Goal: Task Accomplishment & Management: Manage account settings

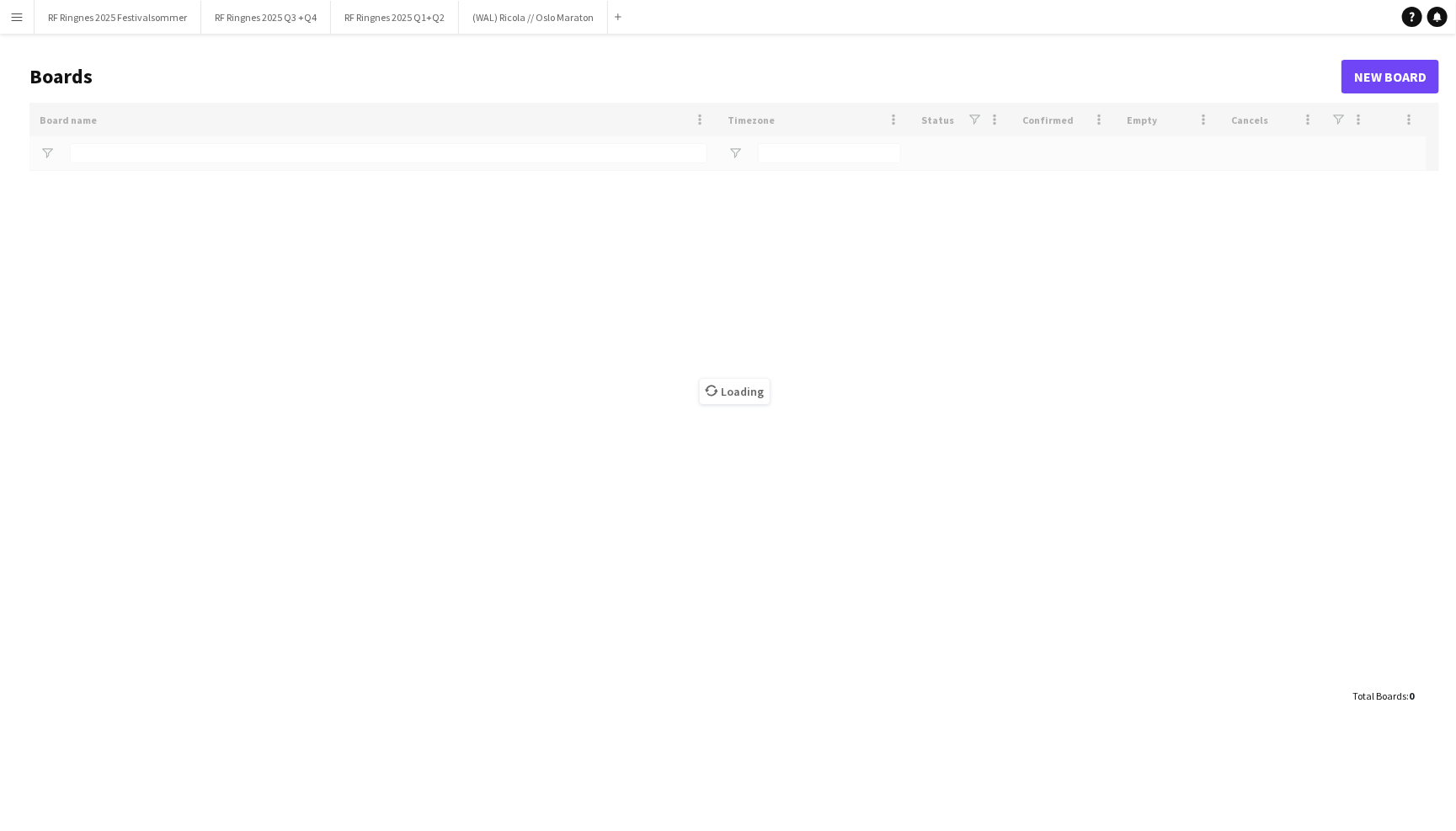
type input "****"
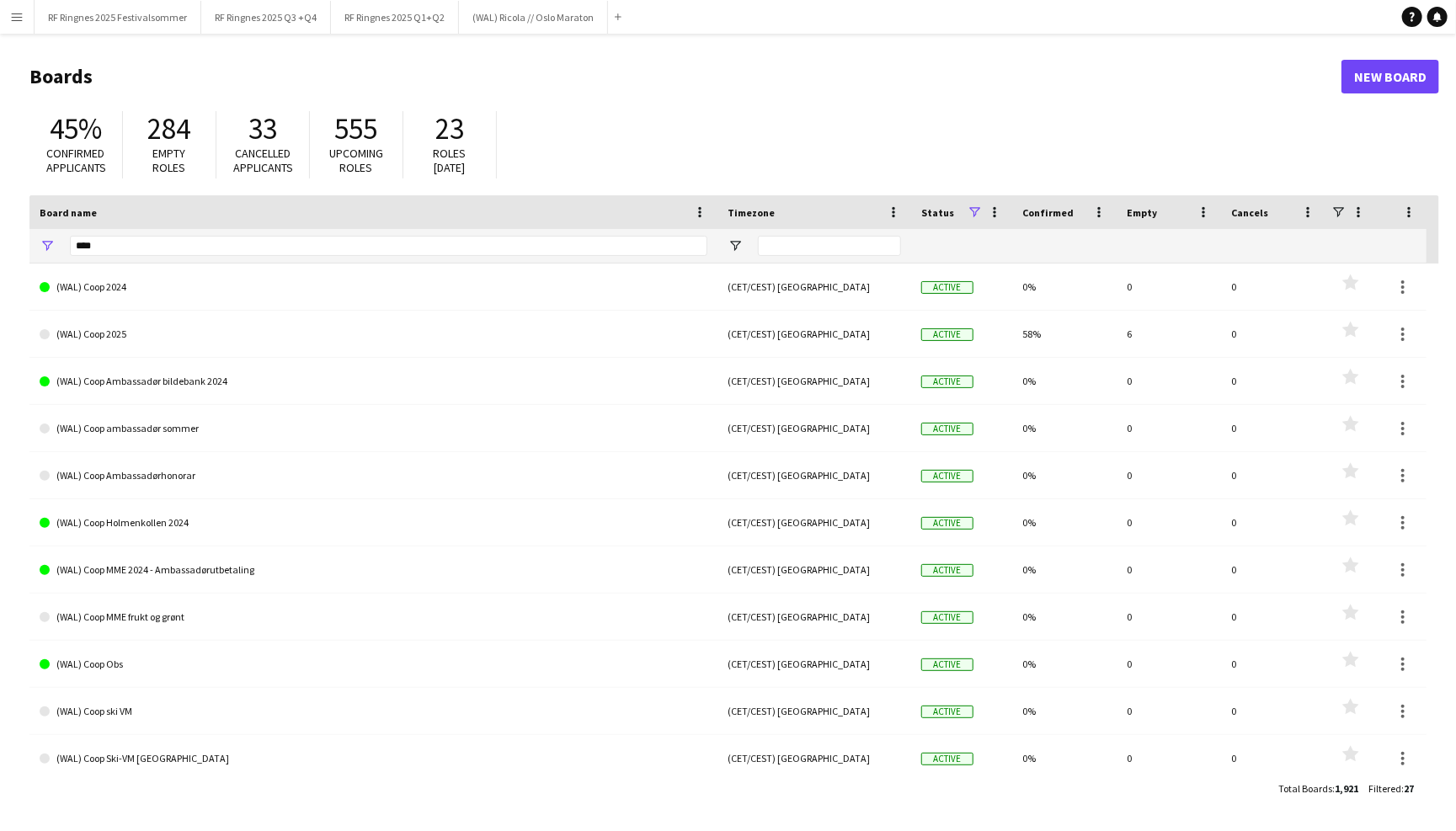
click at [24, 16] on button "Menu" at bounding box center [17, 17] width 33 height 33
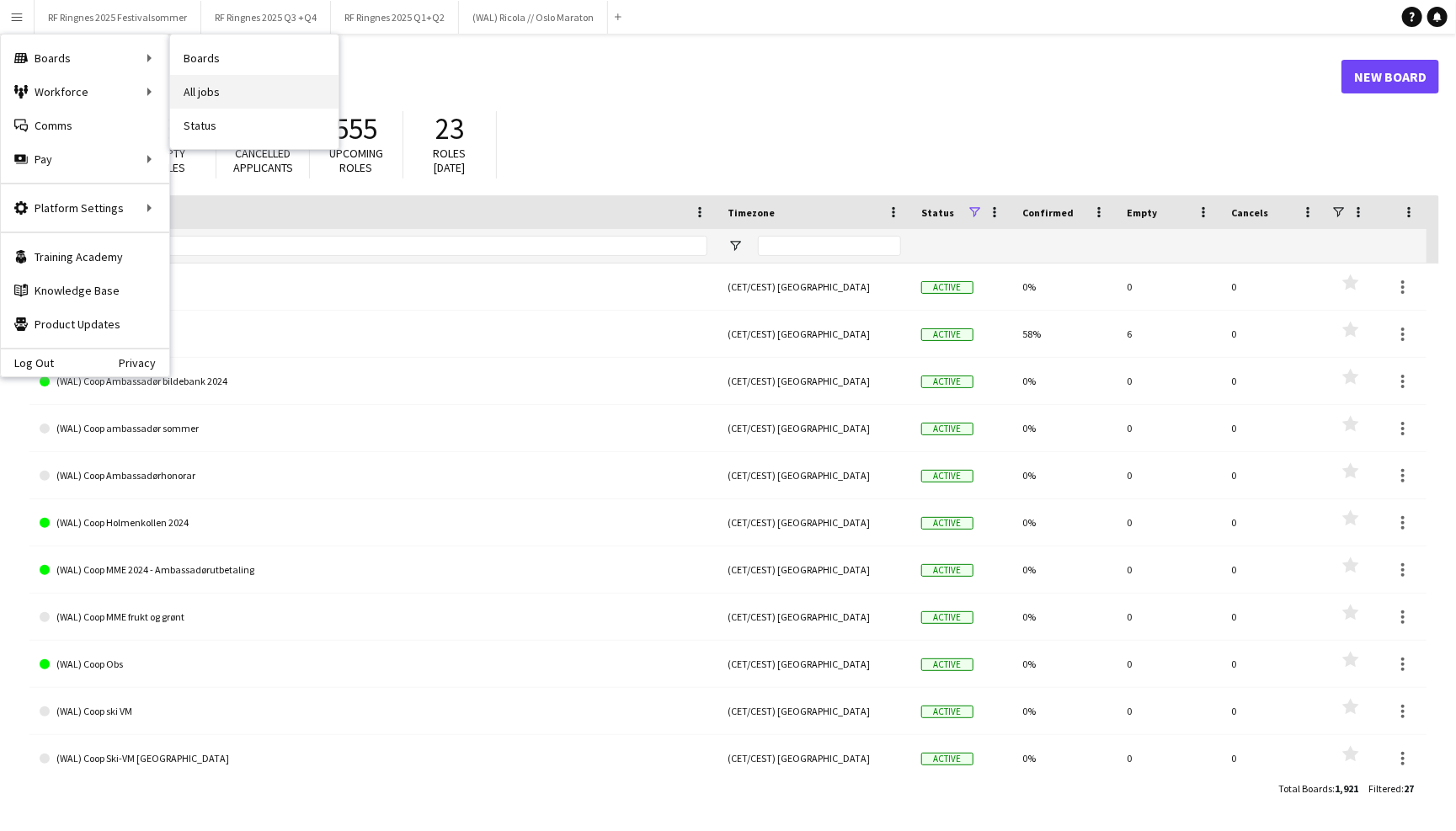
click at [198, 97] on link "All jobs" at bounding box center [254, 91] width 168 height 33
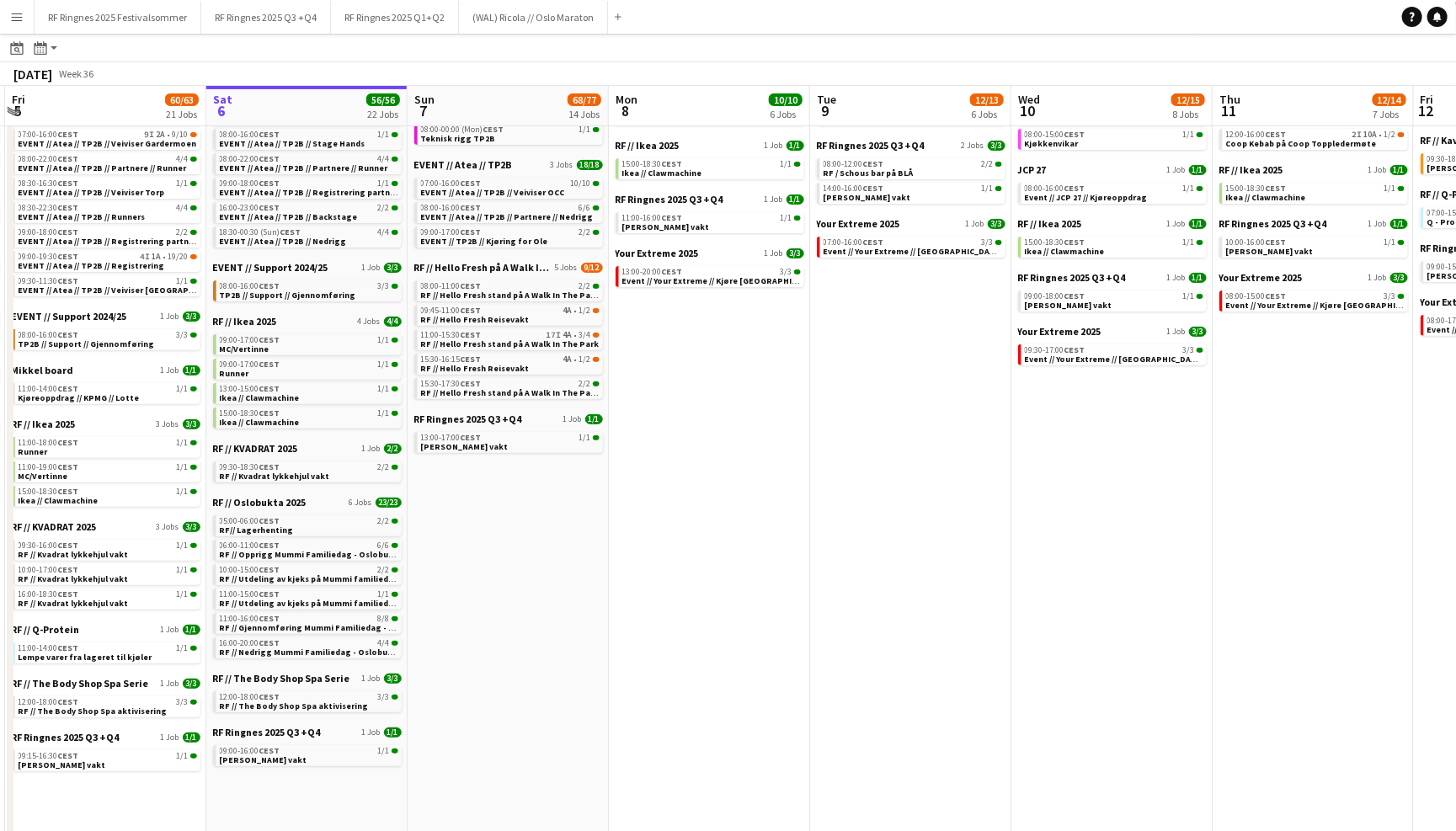
scroll to position [203, 0]
click at [351, 700] on span "RF // The Body Shop Spa aktivisering" at bounding box center [294, 705] width 149 height 11
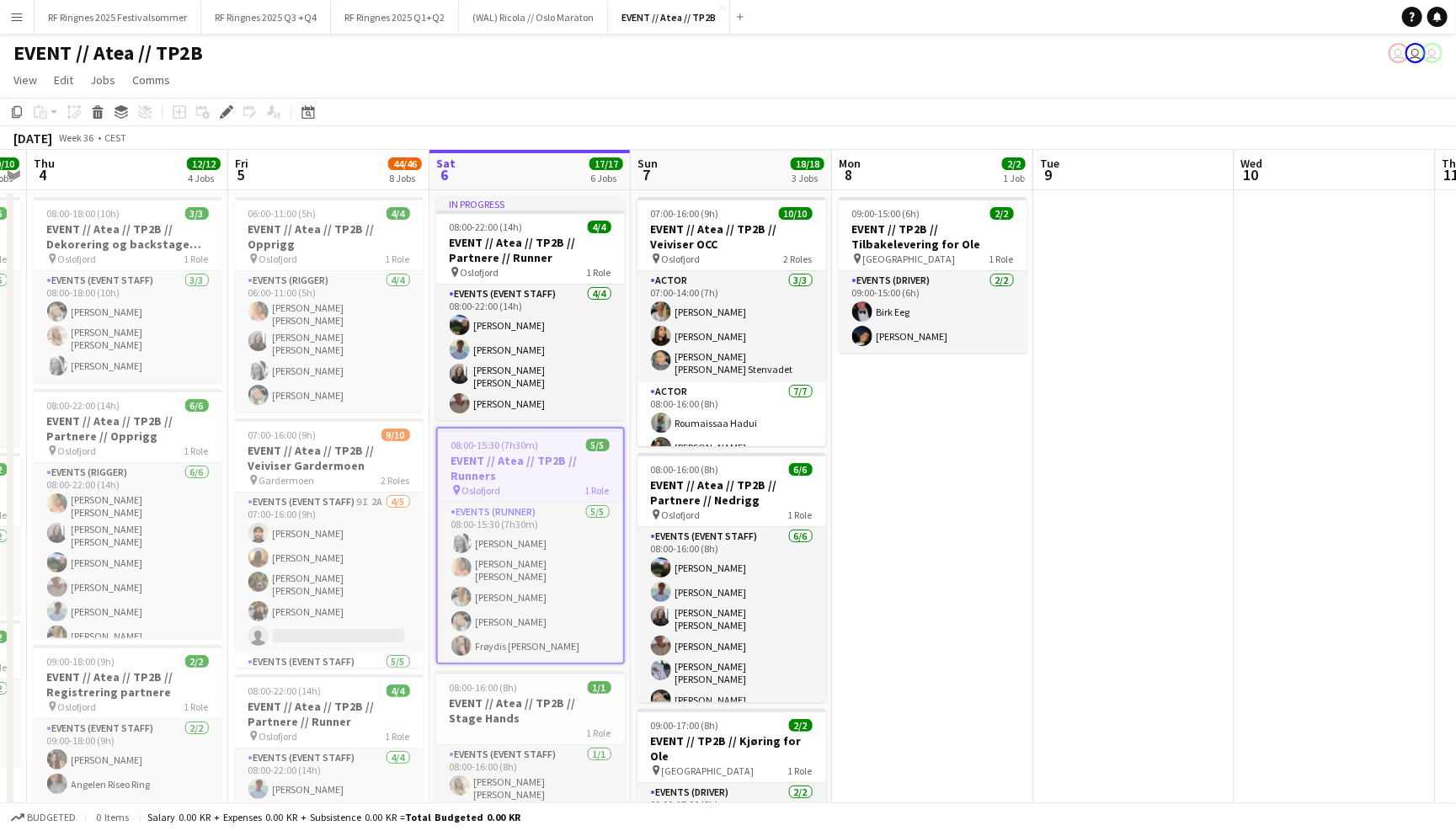
click at [891, 64] on div "EVENT // Atea // TP2B user user user" at bounding box center [728, 49] width 1456 height 32
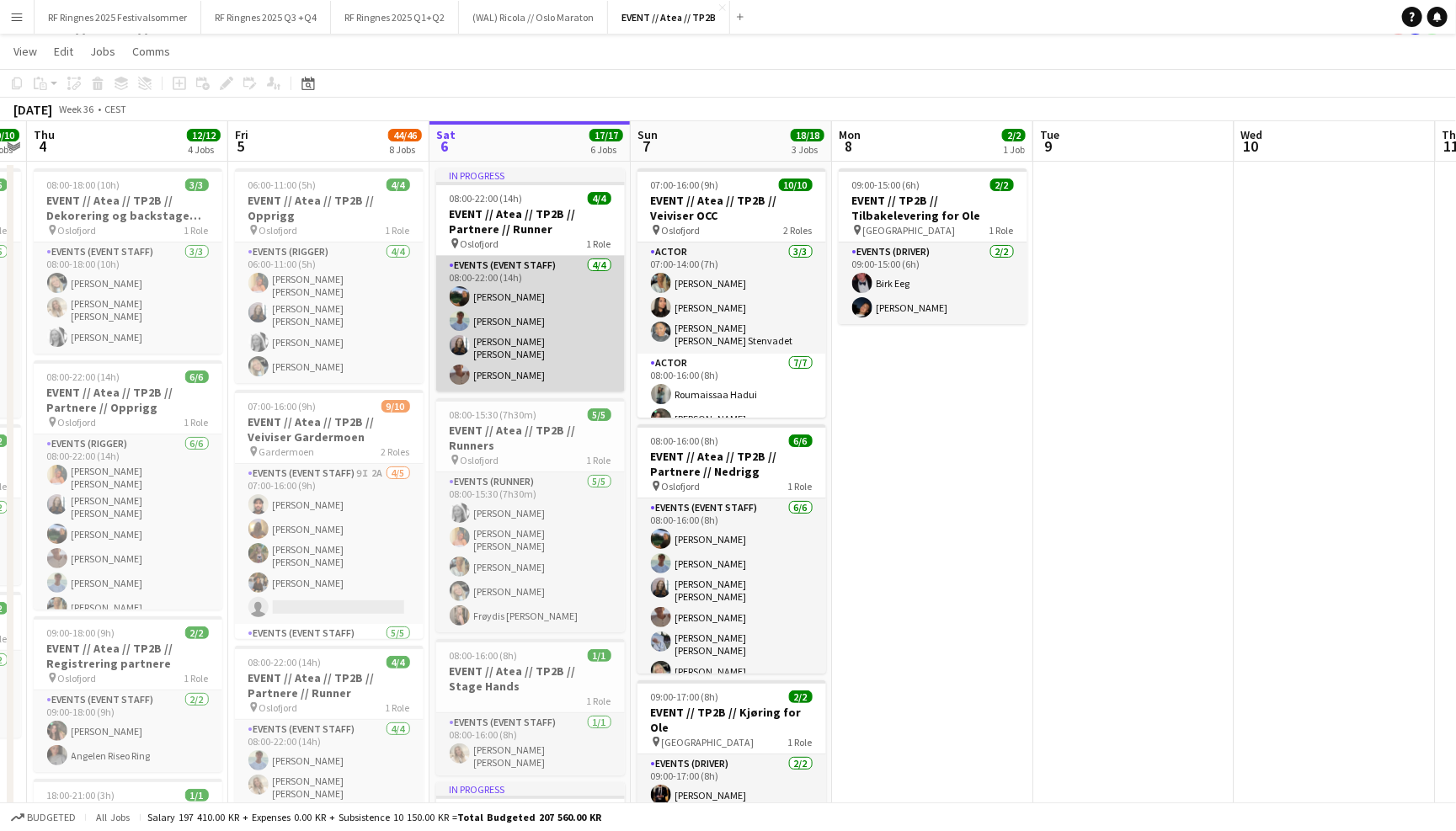
scroll to position [30, 0]
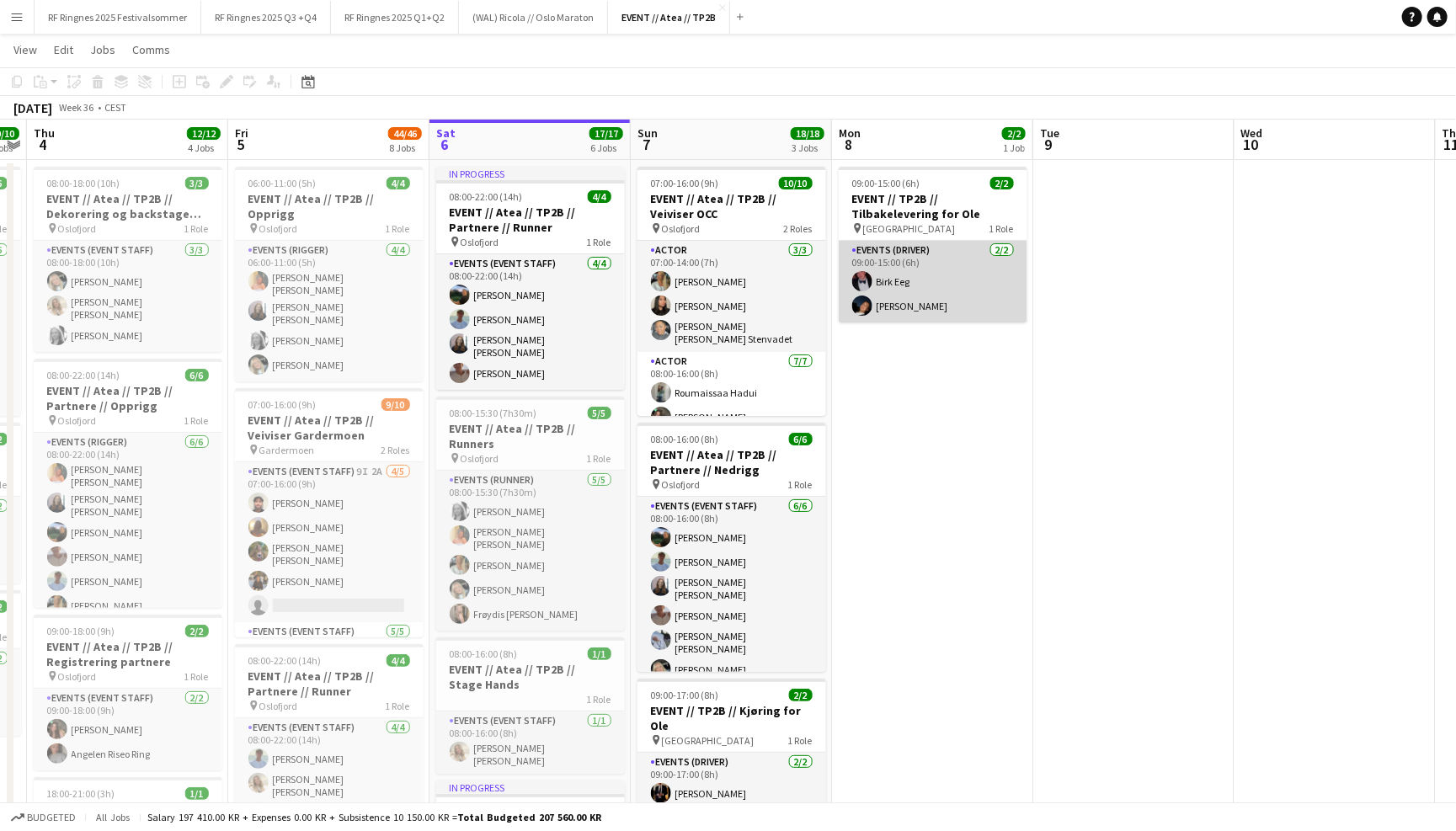
click at [913, 285] on app-card-role "Events (Driver) [DATE] 09:00-15:00 (6h) [PERSON_NAME] Eeg [PERSON_NAME]" at bounding box center [933, 282] width 188 height 81
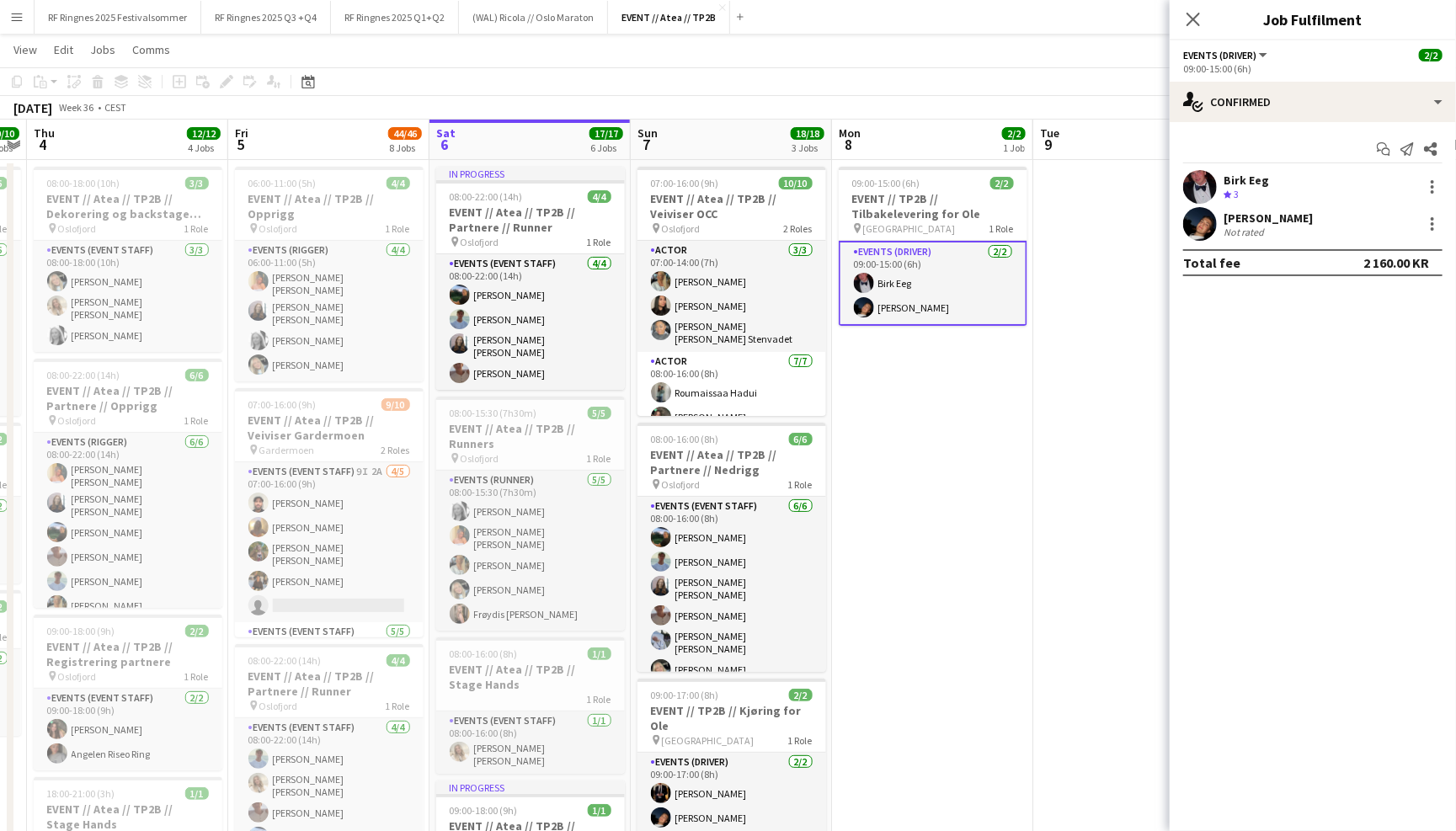
click at [1216, 226] on app-user-avatar at bounding box center [1200, 223] width 33 height 33
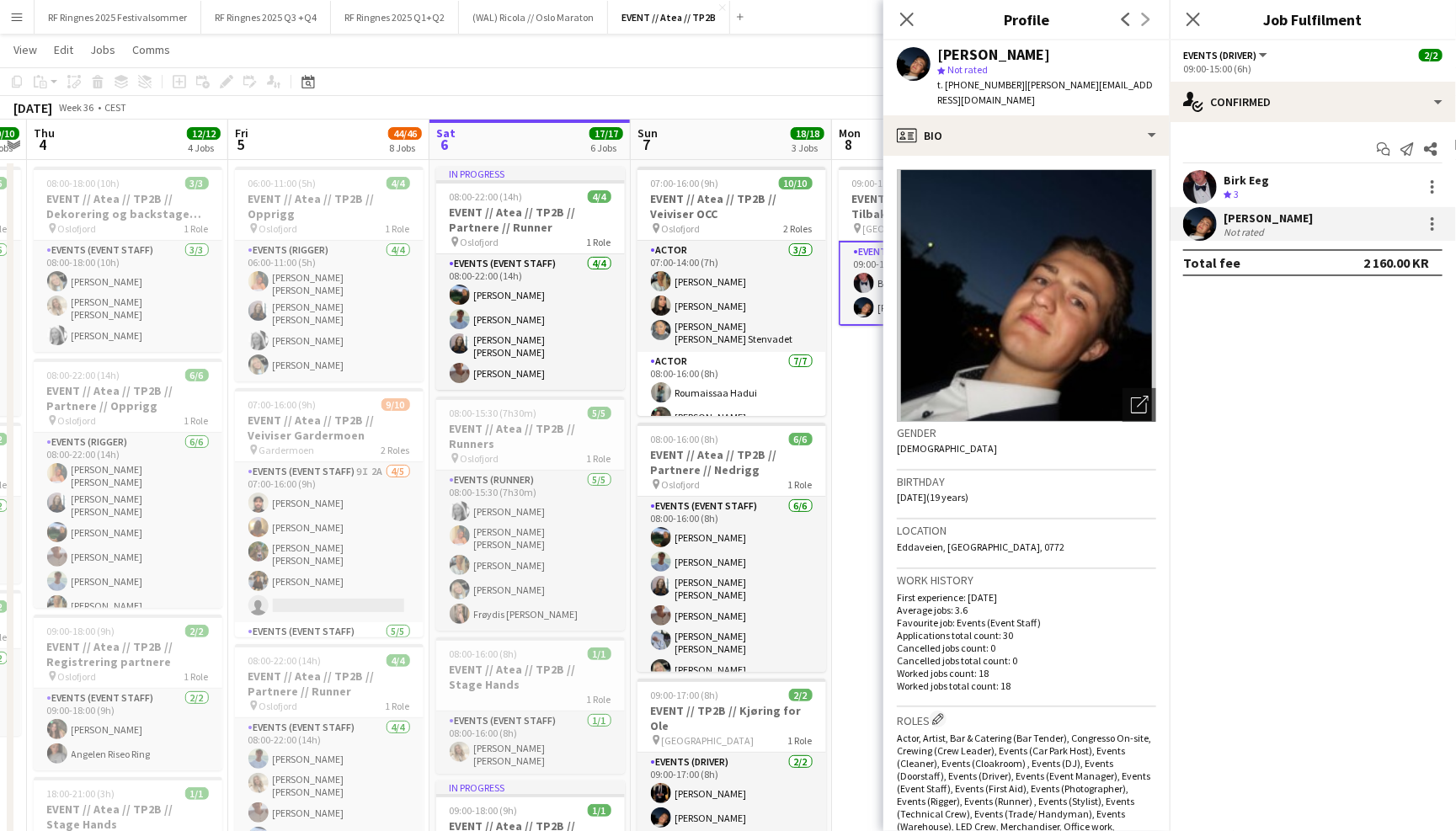
click at [730, 7] on div "Add" at bounding box center [740, 17] width 20 height 33
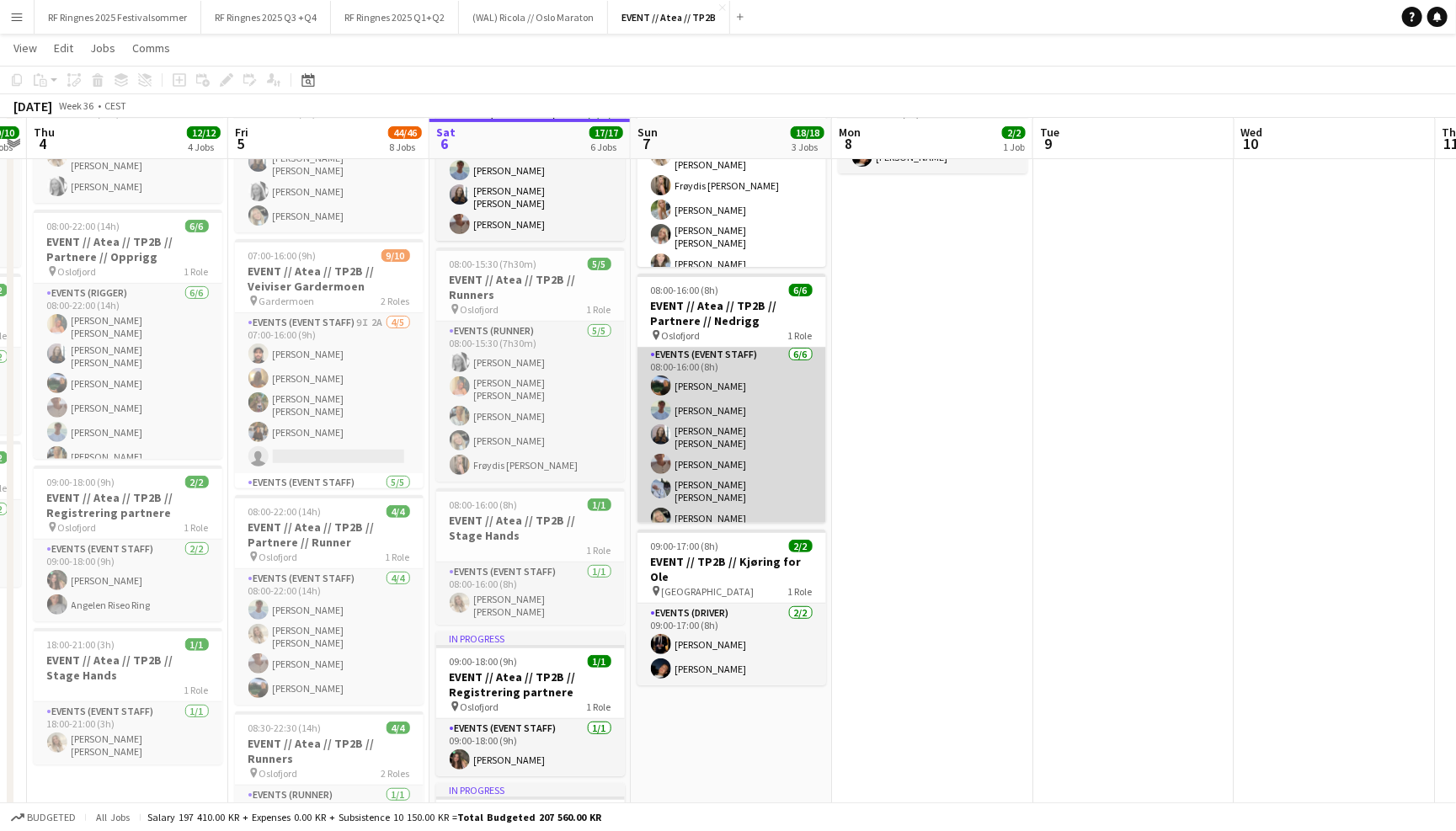
scroll to position [180, 0]
click at [775, 410] on app-card-role "Events (Event Staff) [DATE] 08:00-16:00 (8h) [PERSON_NAME] [PERSON_NAME] [PERSO…" at bounding box center [732, 437] width 188 height 189
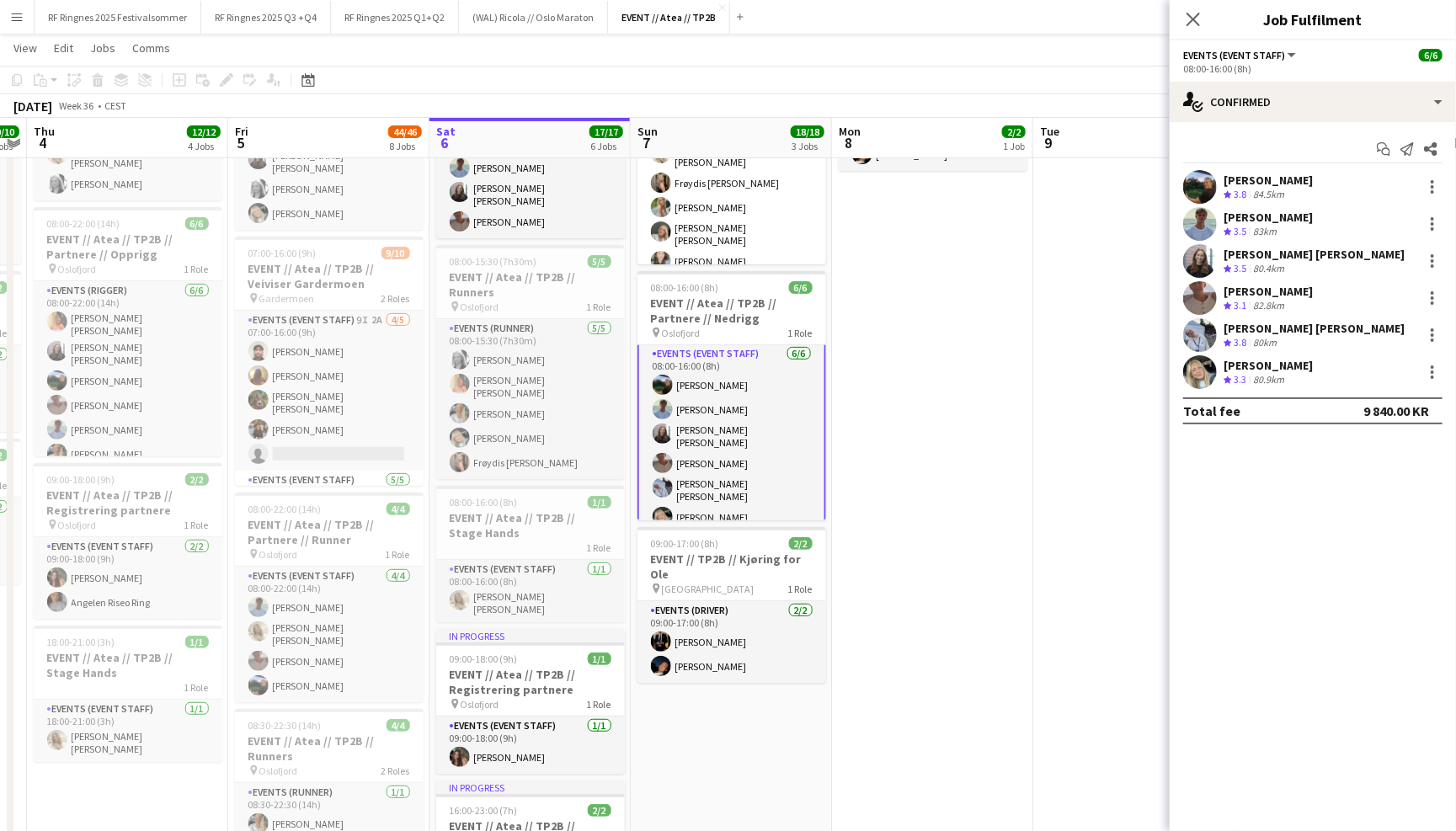
click at [1182, 341] on div "[PERSON_NAME] [PERSON_NAME] Crew rating 3.8 80km" at bounding box center [1313, 335] width 286 height 33
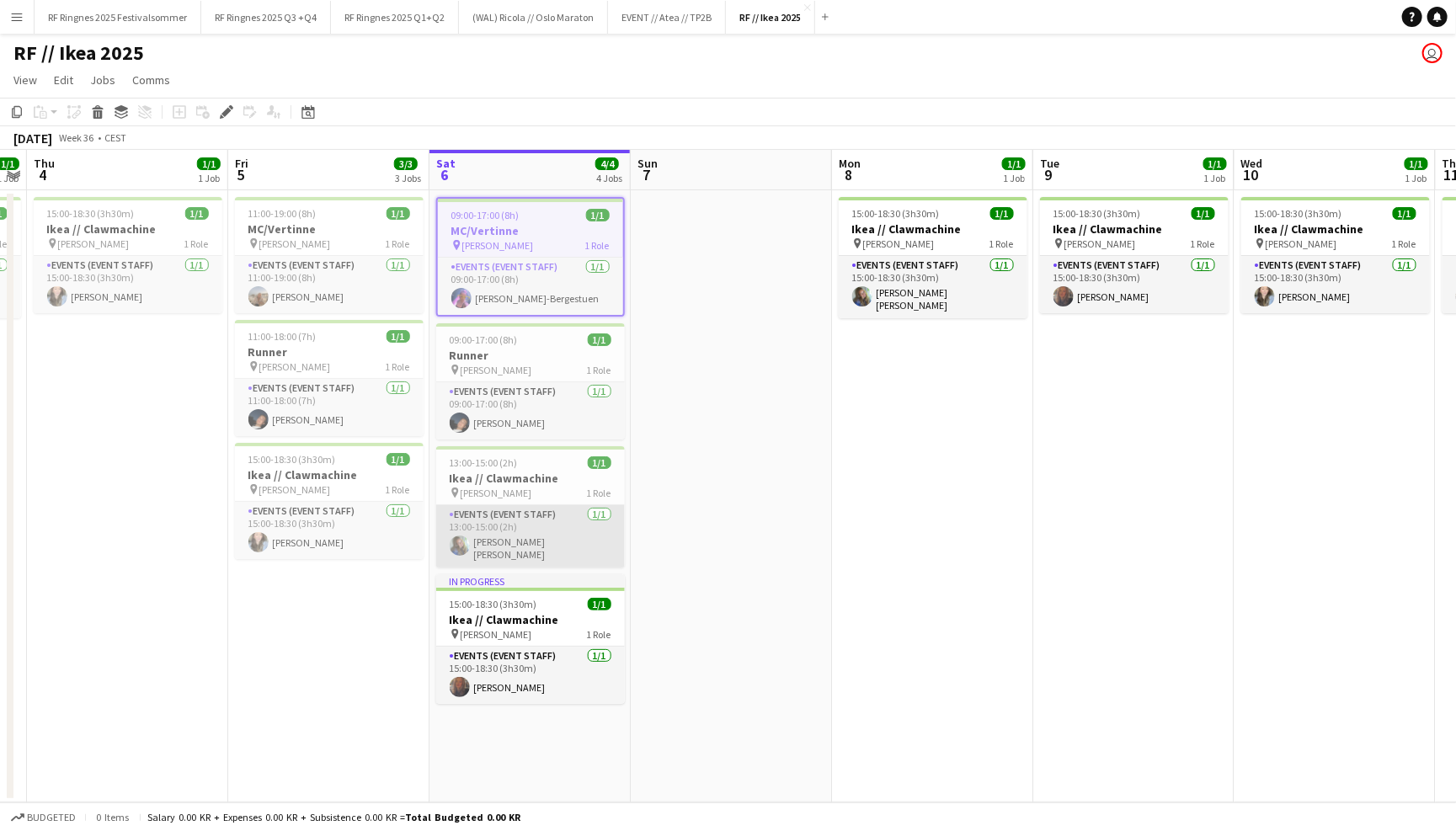
click at [576, 554] on app-card-role "Events (Event Staff) 1/1 13:00-15:00 (2h) Hennie Marie Nordahl" at bounding box center [530, 536] width 188 height 62
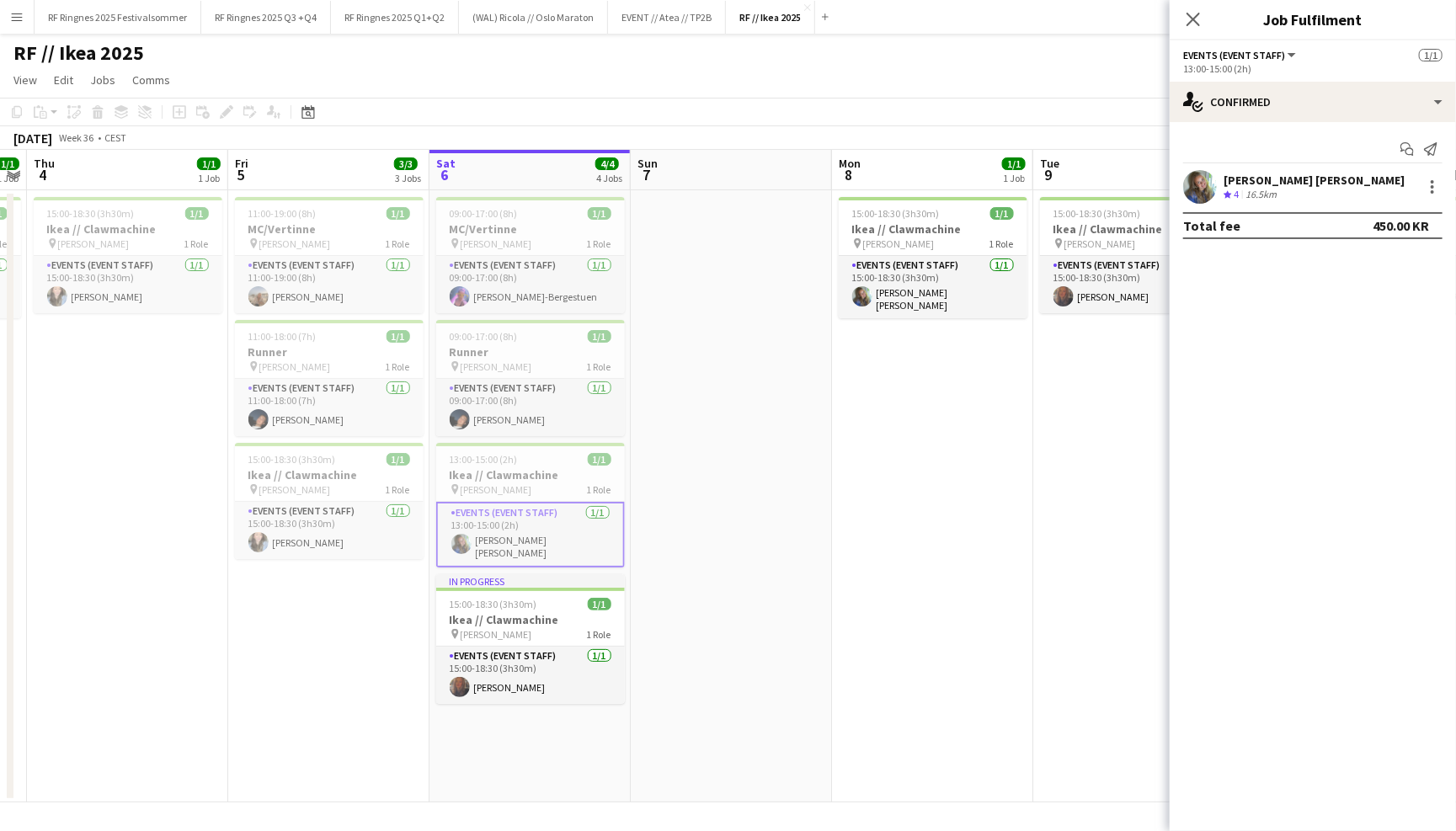
click at [1194, 186] on app-user-avatar at bounding box center [1200, 187] width 33 height 33
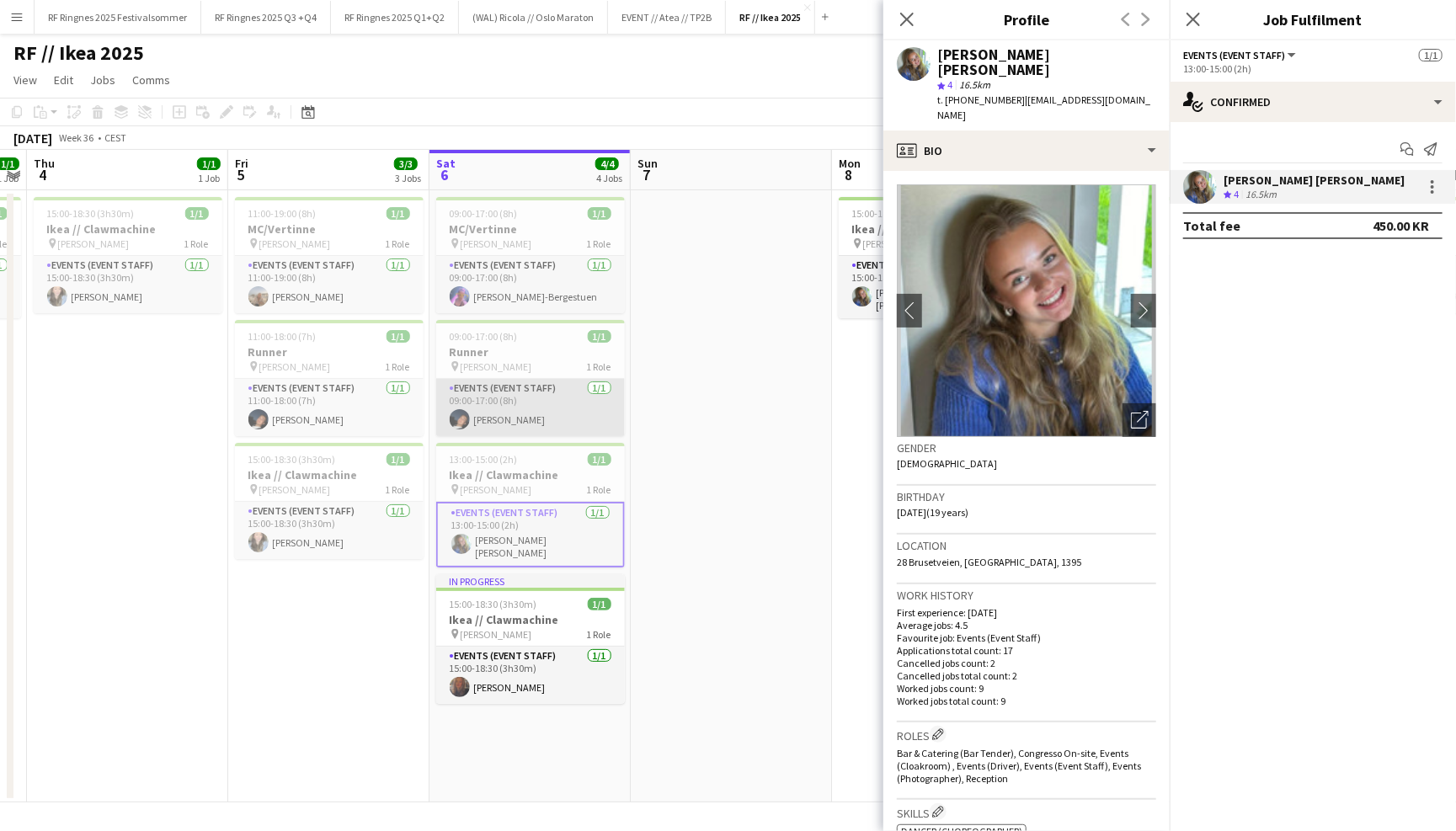
click at [578, 402] on app-card-role "Events (Event Staff) 1/1 09:00-17:00 (8h) Adrian Roddvik" at bounding box center [530, 407] width 188 height 57
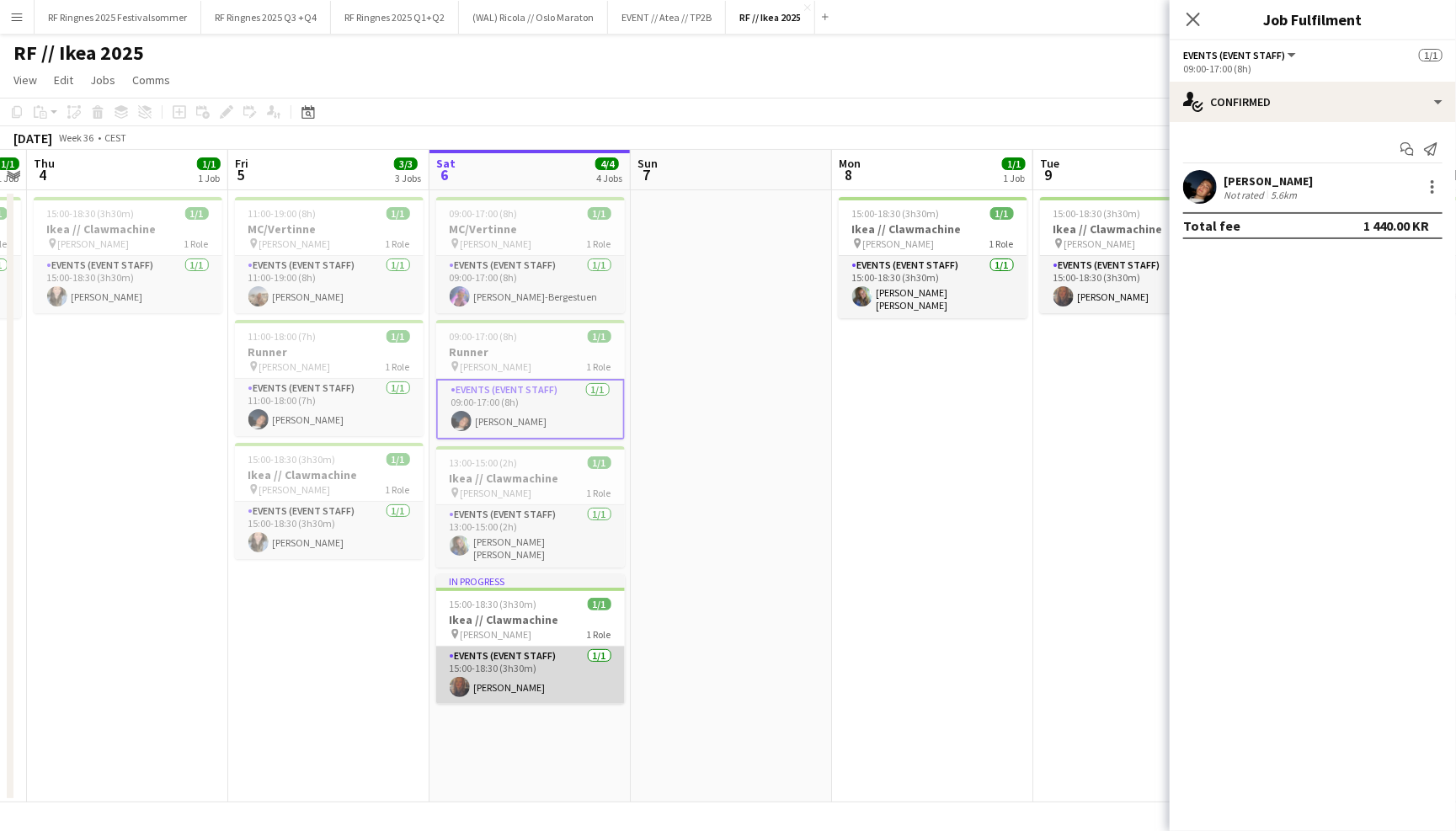
click at [491, 670] on app-card-role "Events (Event Staff) 1/1 15:00-18:30 (3h30m) Verona Hulaj" at bounding box center [530, 675] width 188 height 57
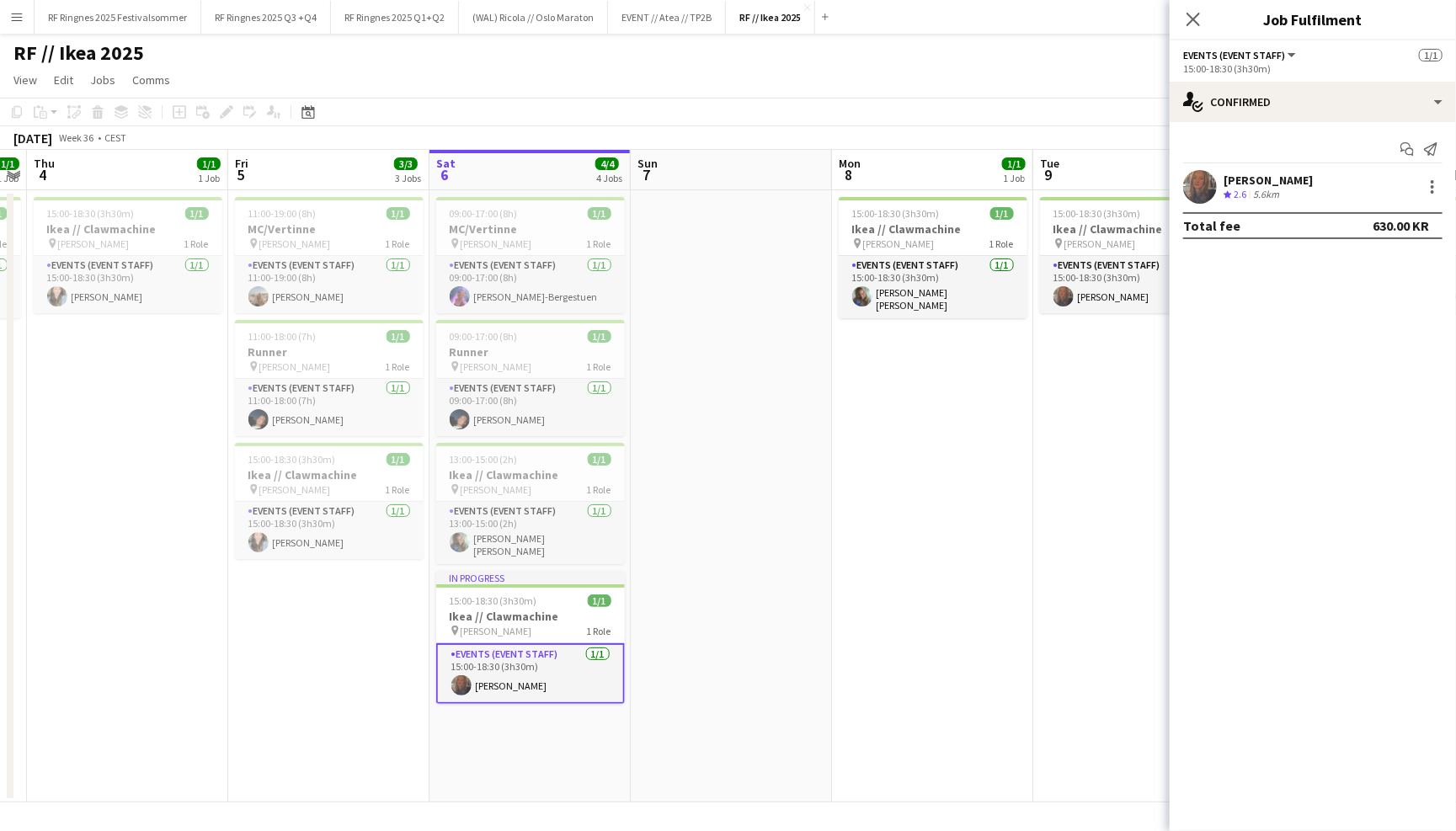
click at [1194, 183] on app-user-avatar at bounding box center [1200, 187] width 33 height 33
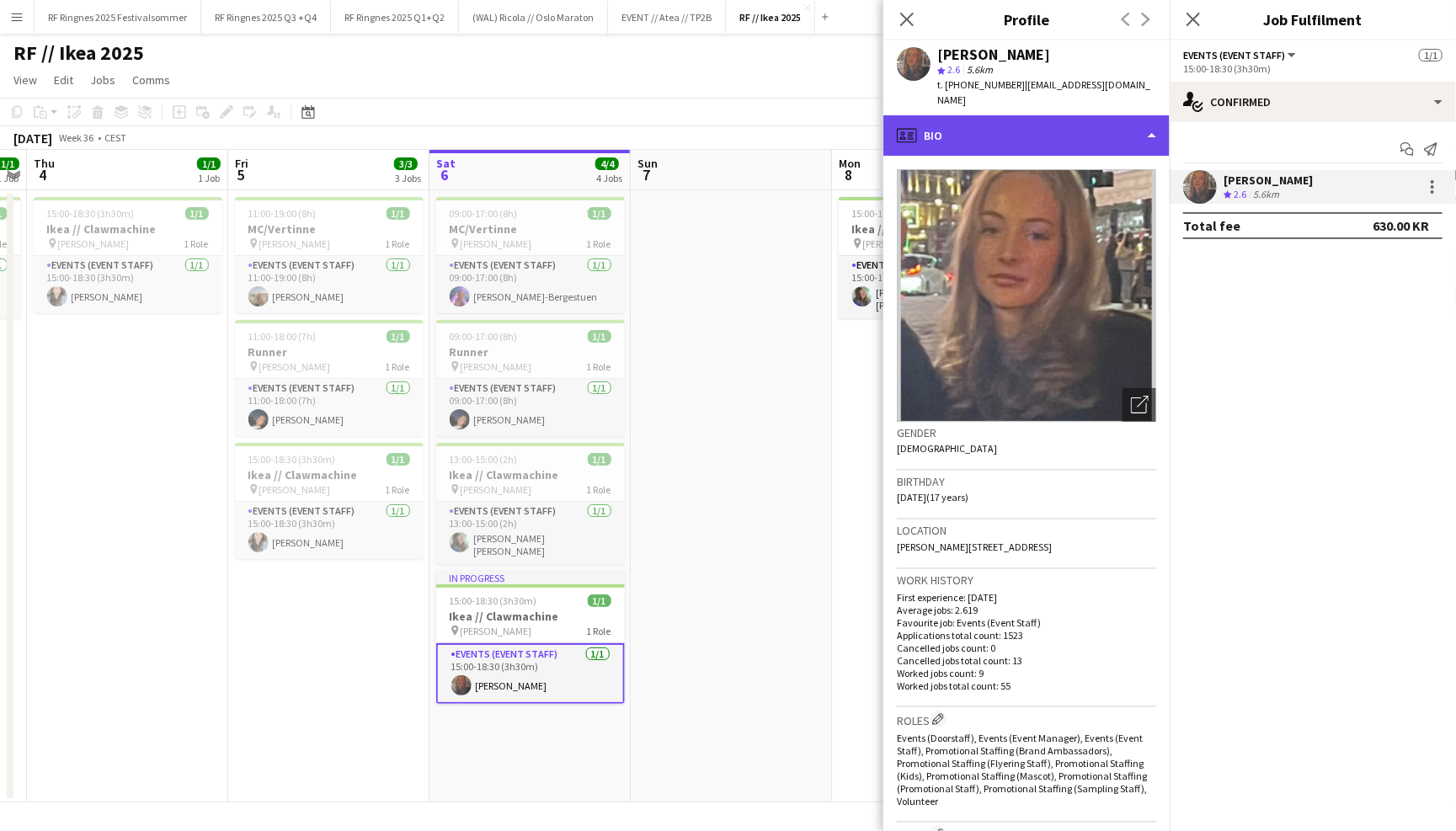
click at [1131, 131] on div "profile Bio" at bounding box center [1026, 136] width 286 height 41
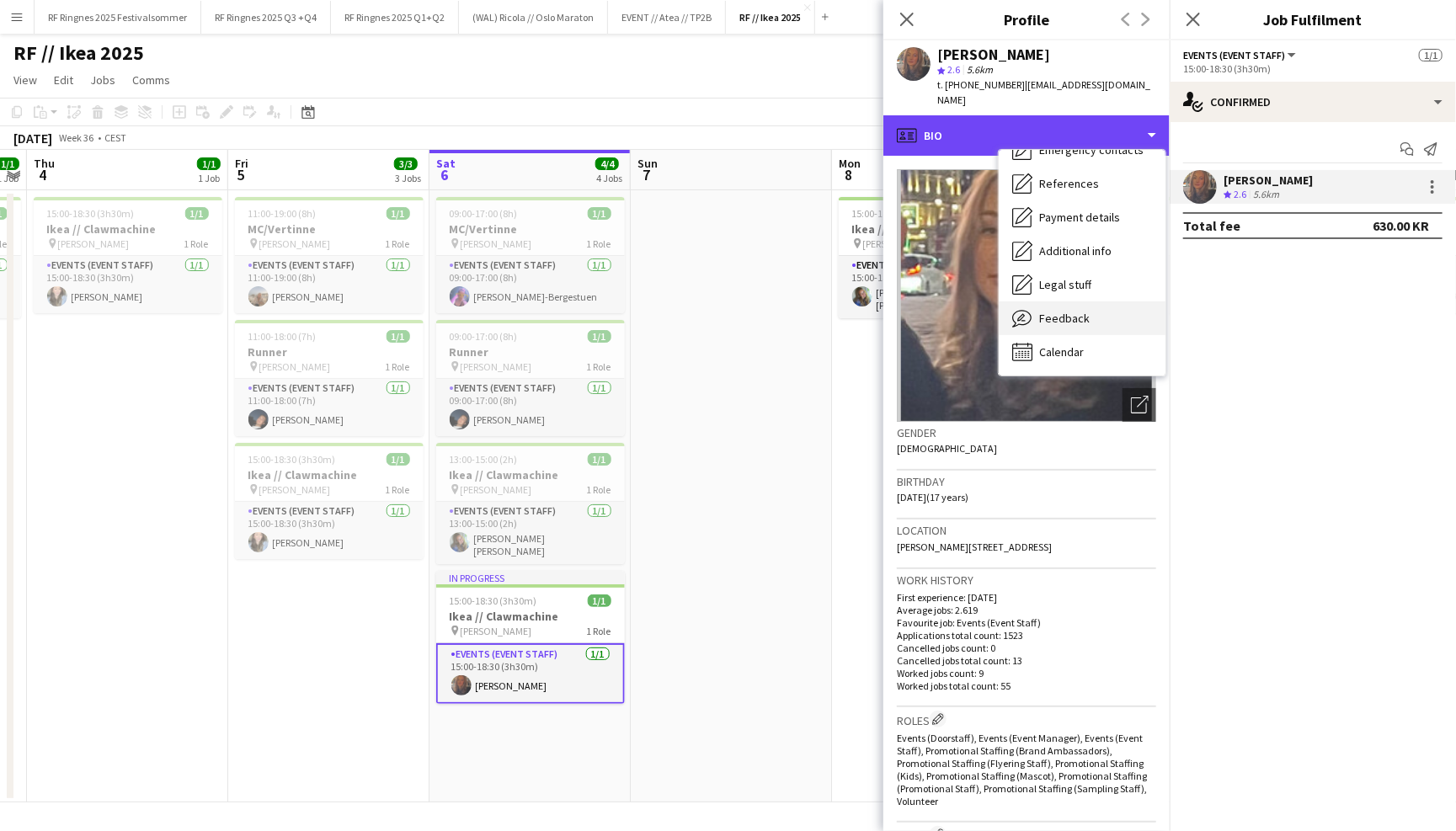
scroll to position [158, 0]
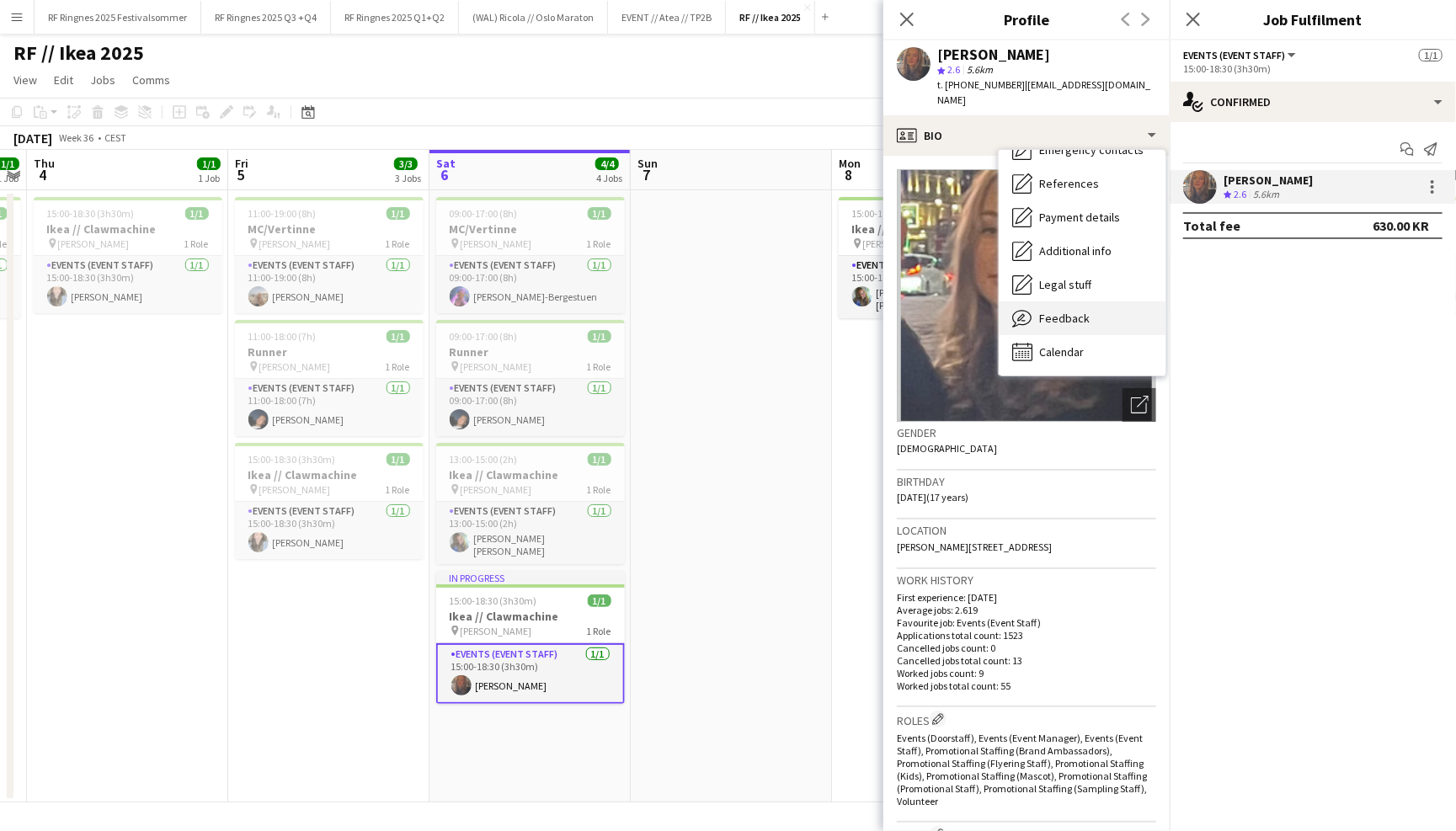
click at [1110, 301] on div "Feedback Feedback" at bounding box center [1082, 318] width 166 height 33
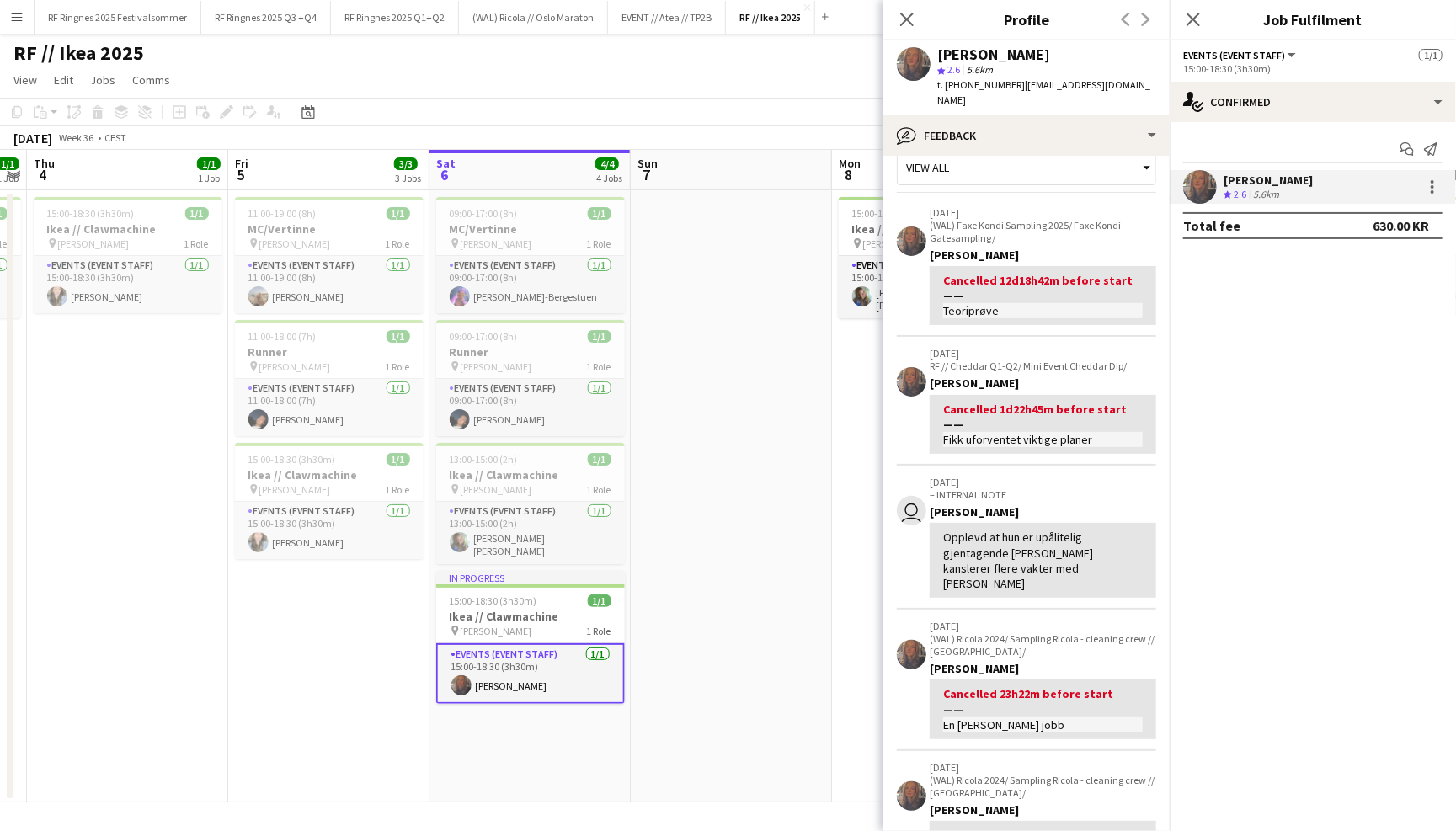
scroll to position [33, 0]
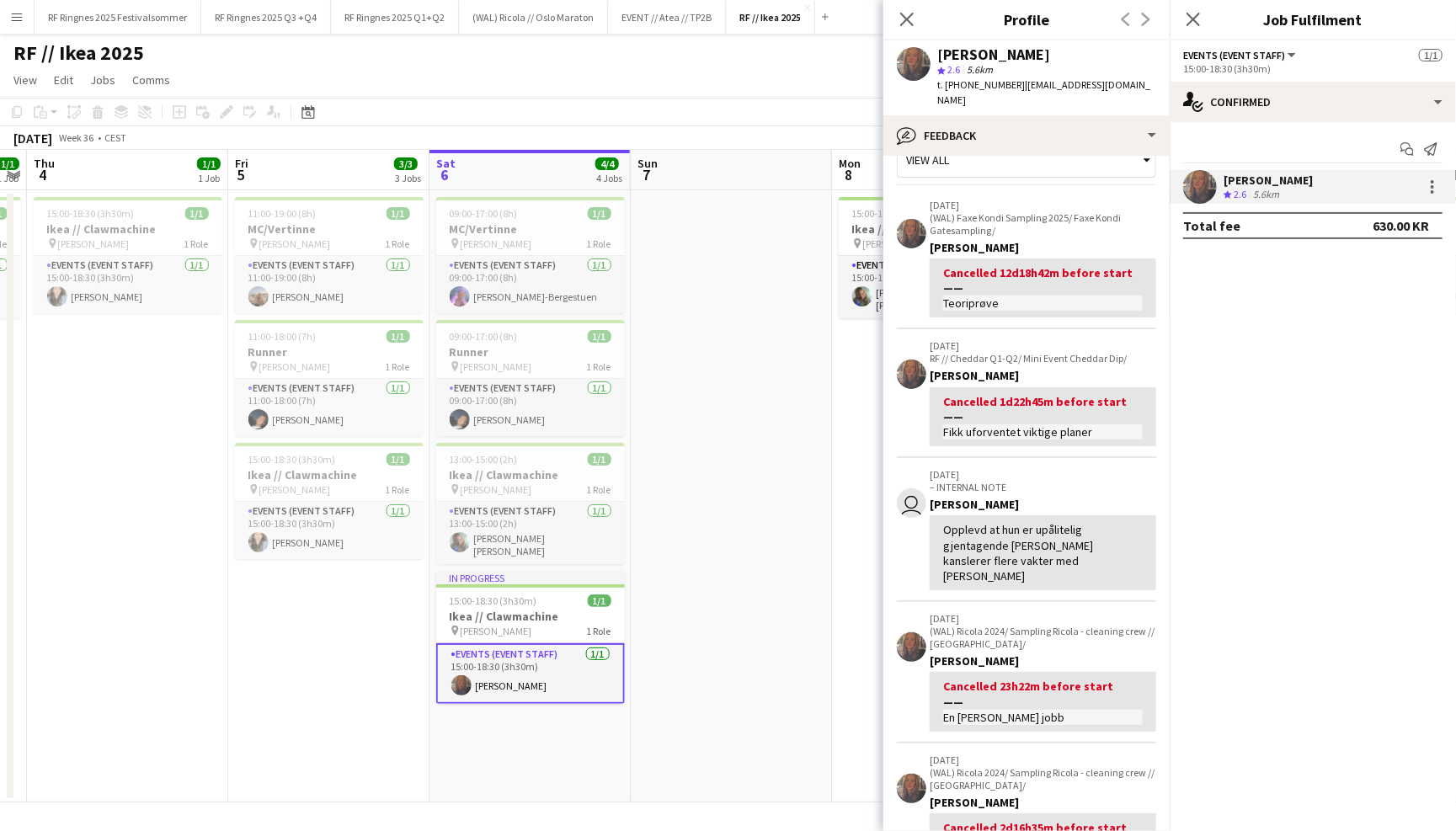
click at [765, 186] on app-board-header-date "Sun 7" at bounding box center [732, 170] width 201 height 41
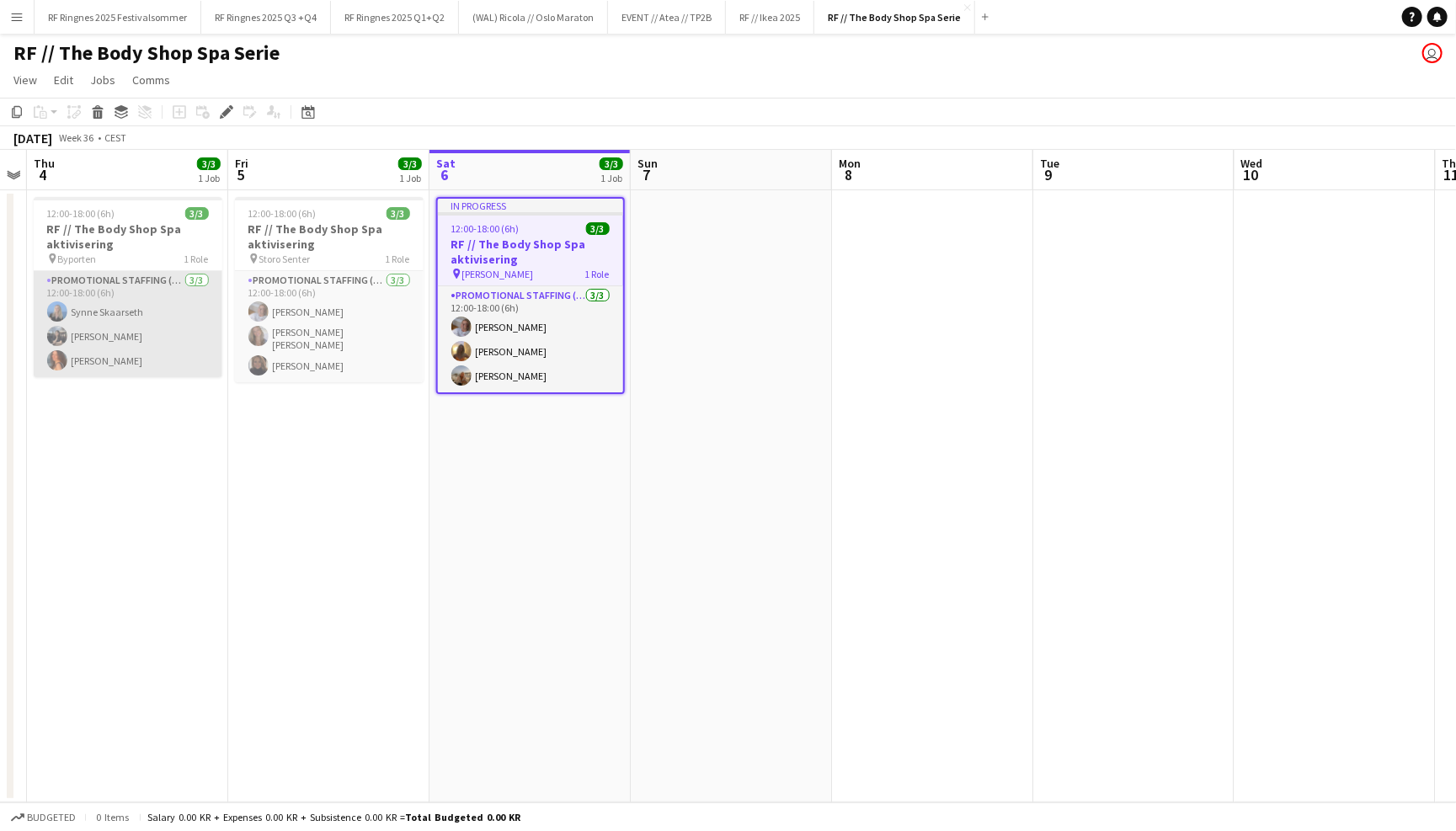
click at [141, 360] on app-card-role "Promotional Staffing (Promotional Staff) 3/3 12:00-18:00 (6h) Synne Skaarseth D…" at bounding box center [127, 323] width 188 height 106
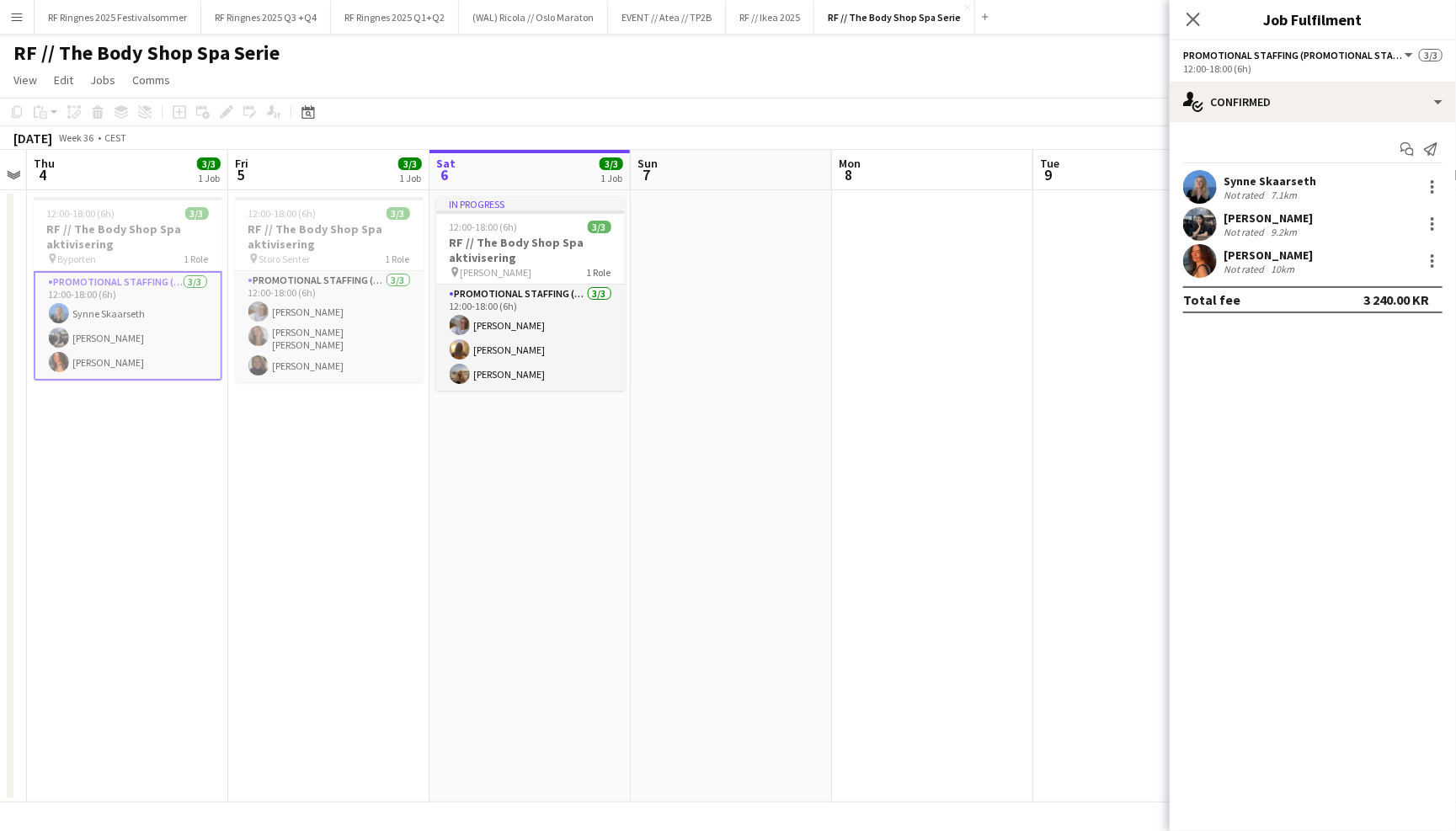
click at [1188, 208] on div at bounding box center [1200, 223] width 33 height 33
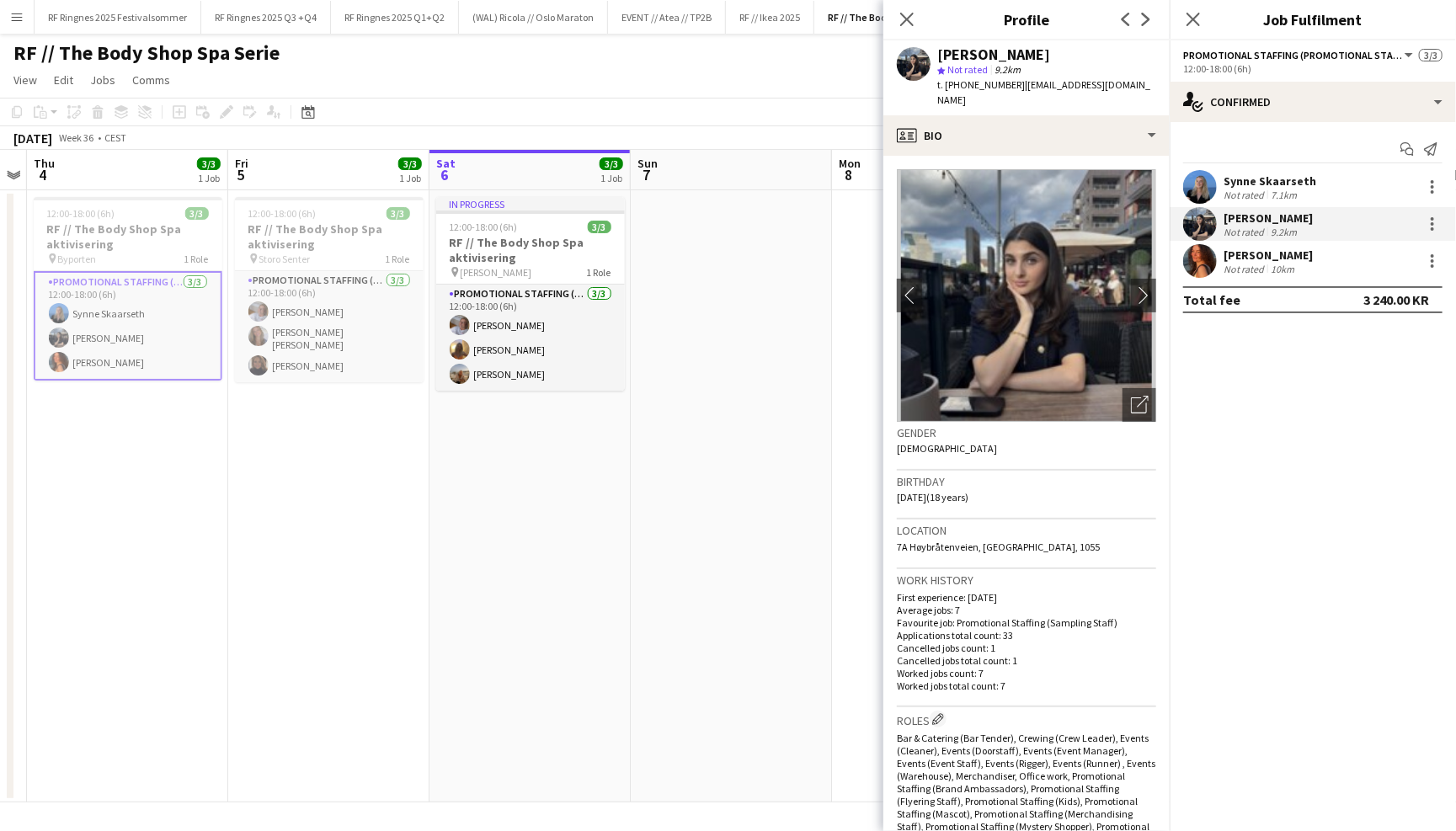
click at [1194, 185] on app-user-avatar at bounding box center [1200, 187] width 33 height 33
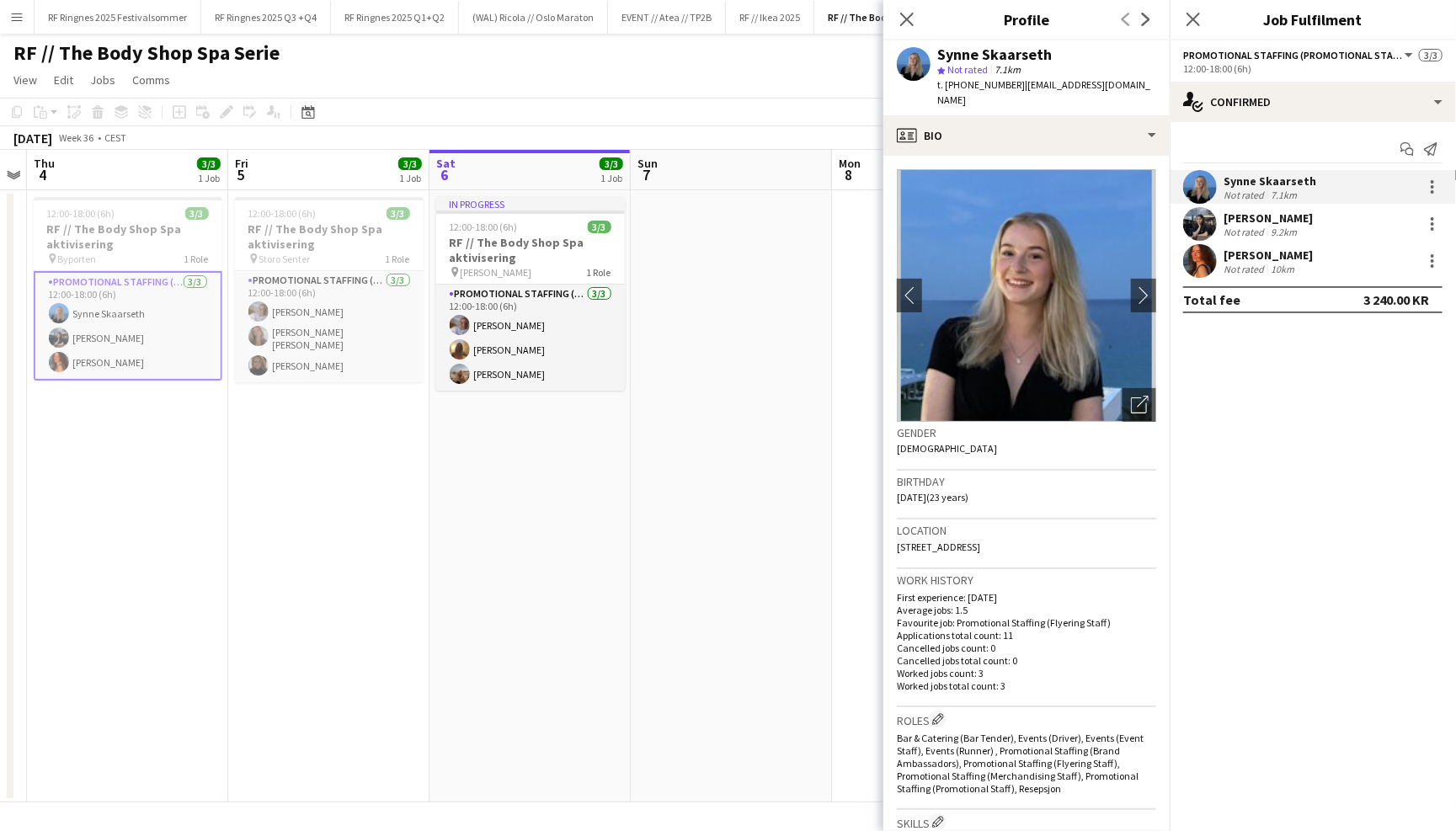
click at [1194, 244] on div at bounding box center [1200, 260] width 33 height 33
